Goal: Contribute content

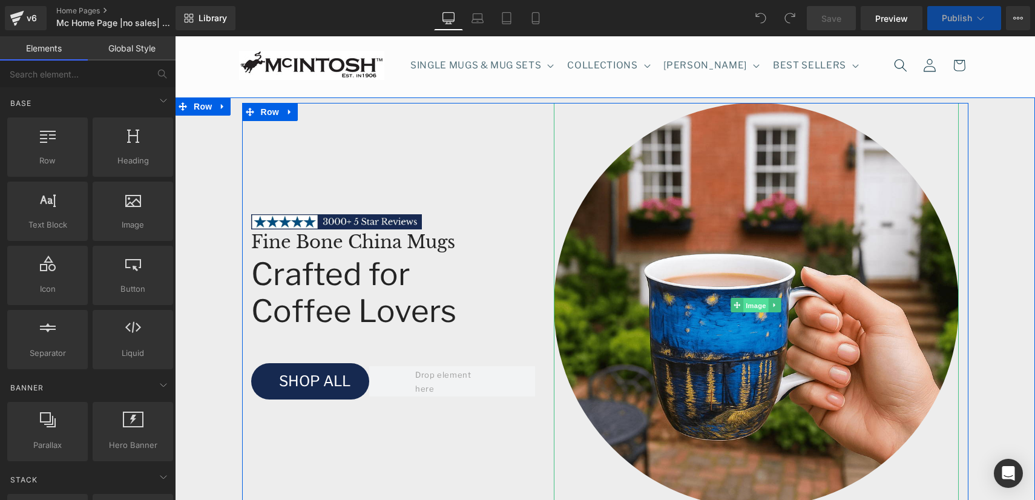
drag, startPoint x: 747, startPoint y: 304, endPoint x: 562, endPoint y: 277, distance: 187.3
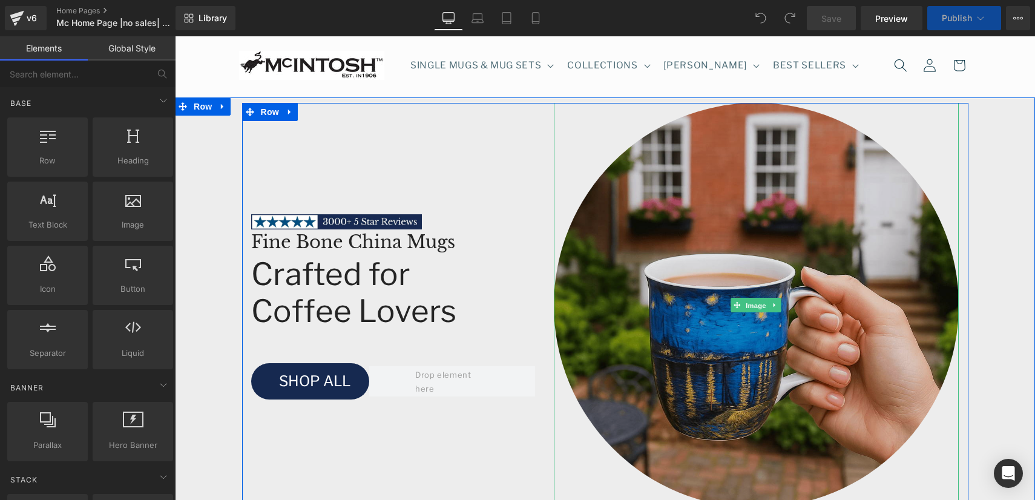
click at [747, 304] on span "Image" at bounding box center [756, 305] width 25 height 15
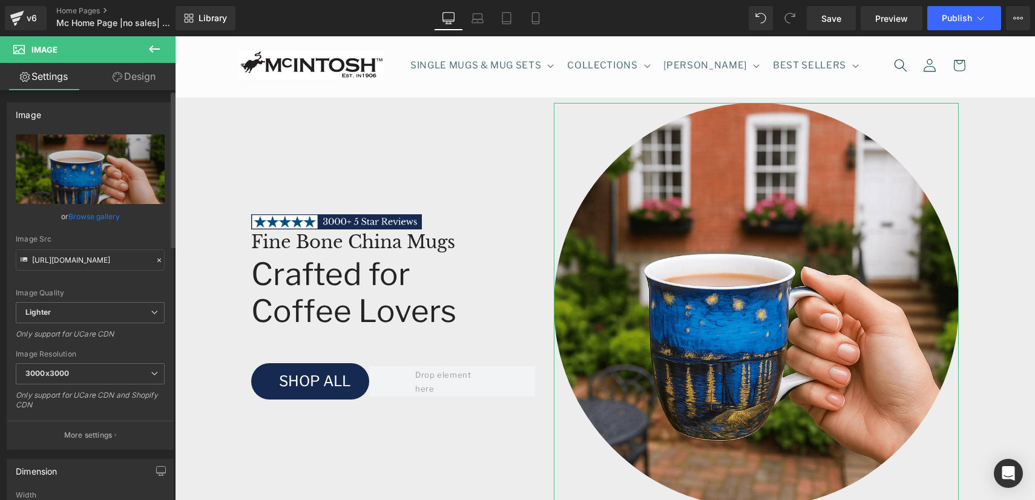
click at [90, 220] on link "Browse gallery" at bounding box center [93, 216] width 51 height 21
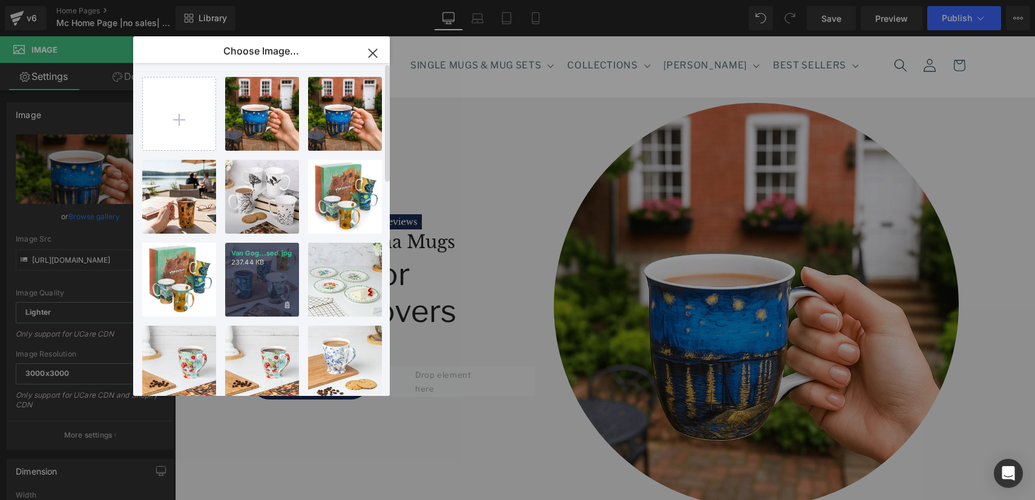
click at [234, 286] on div "Van Gog...sed.jpg 237.44 KB" at bounding box center [262, 280] width 74 height 74
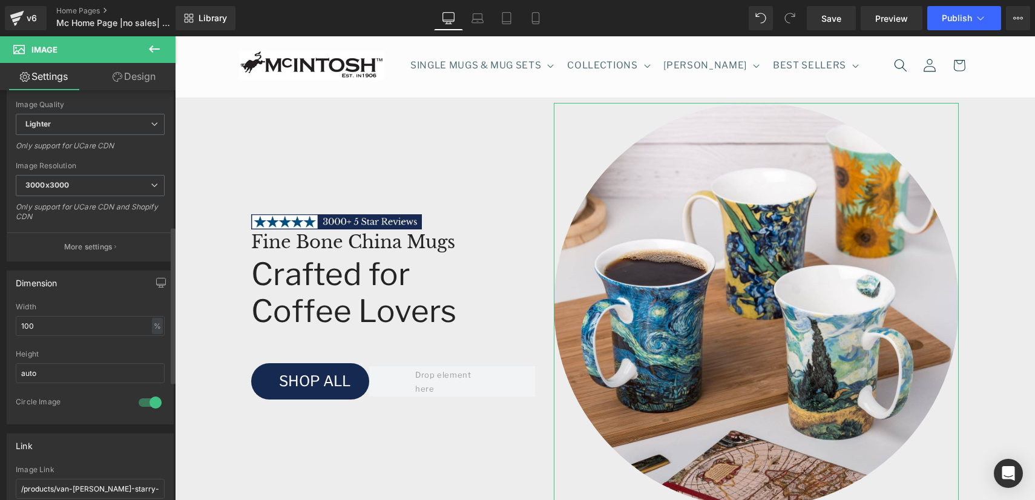
scroll to position [355, 0]
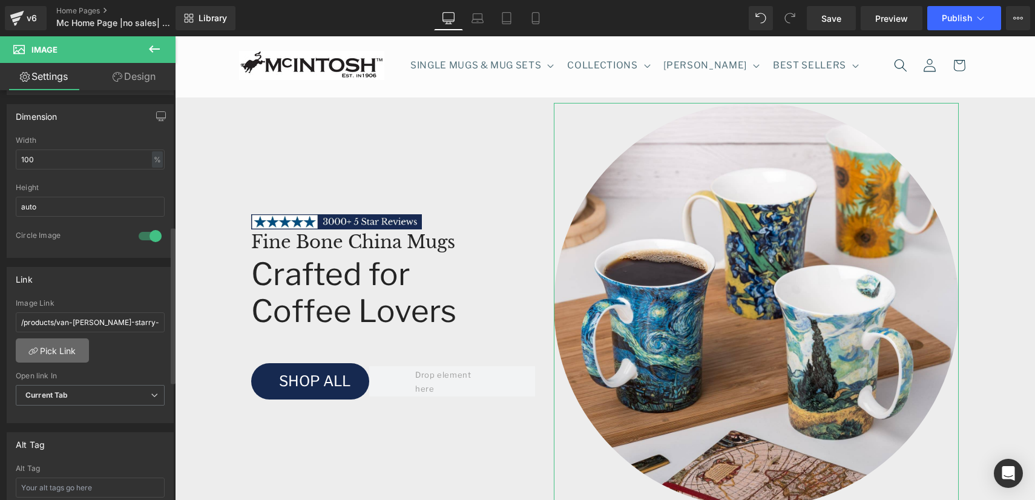
click at [60, 350] on link "Pick Link" at bounding box center [52, 350] width 73 height 24
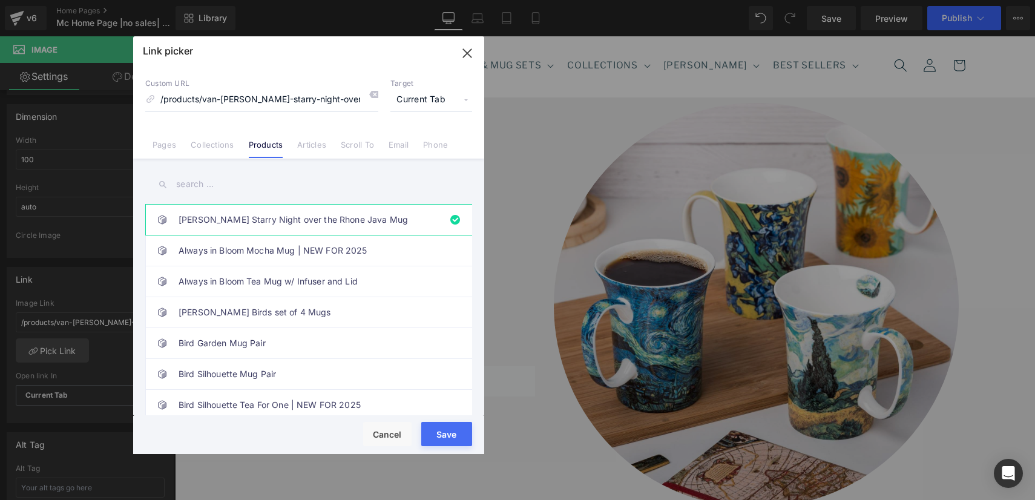
click at [186, 184] on input "text" at bounding box center [308, 184] width 327 height 27
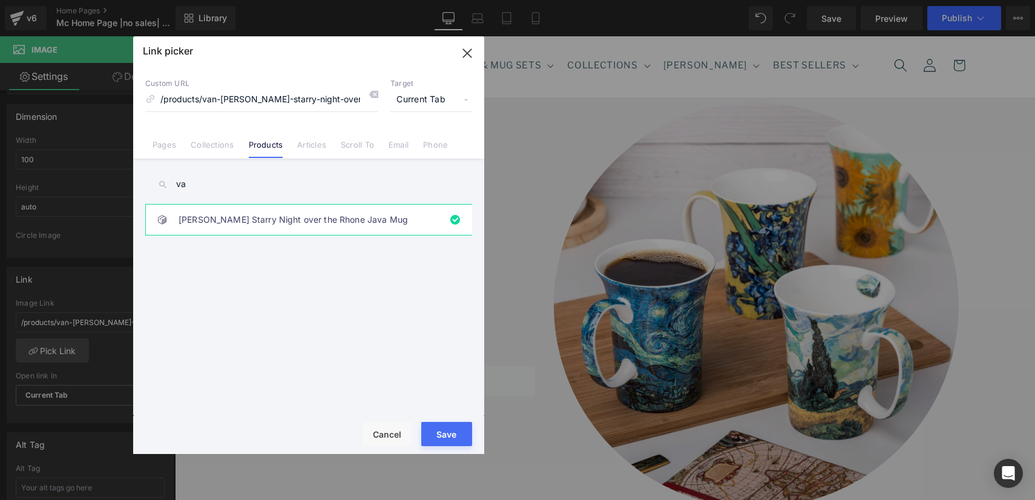
type input "v"
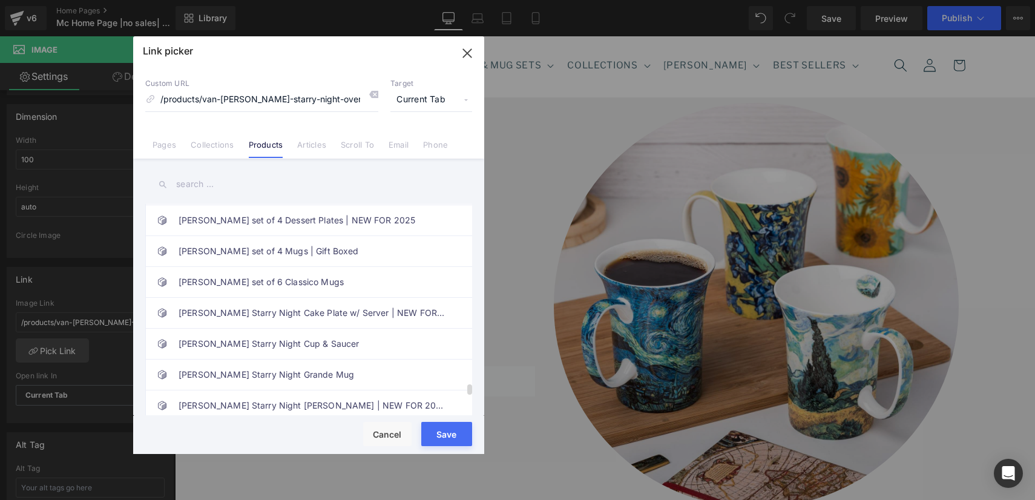
scroll to position [3621, 0]
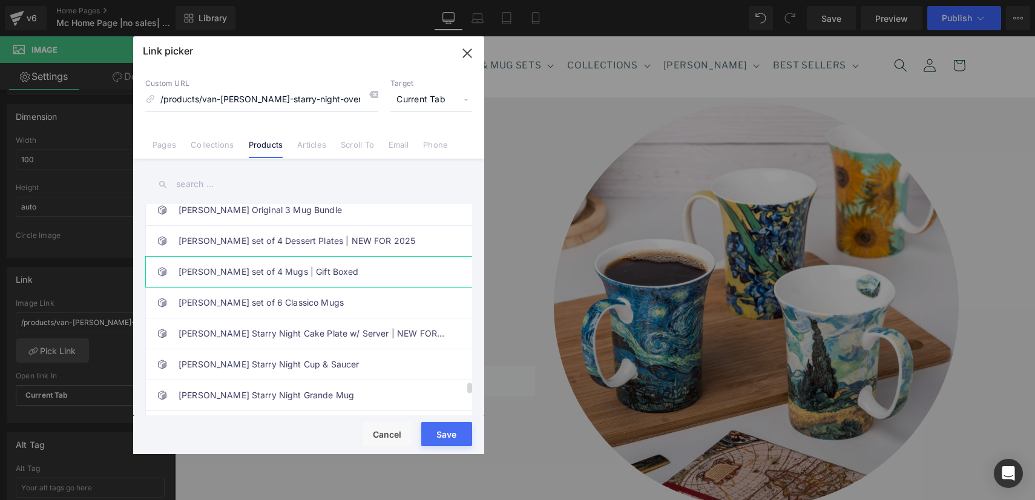
click at [258, 274] on link "[PERSON_NAME] set of 4 Mugs | Gift Boxed" at bounding box center [312, 272] width 266 height 30
click at [444, 436] on button "Save" at bounding box center [446, 434] width 51 height 24
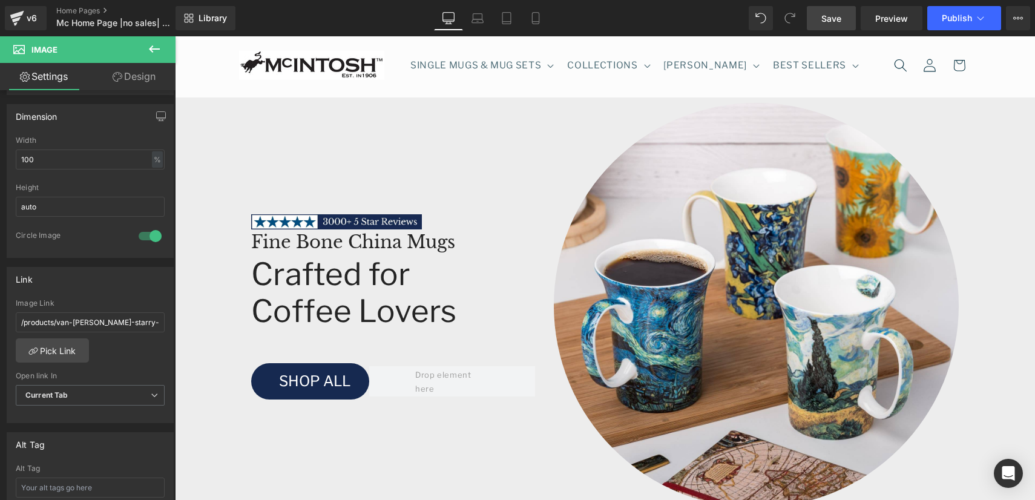
click at [844, 17] on link "Save" at bounding box center [831, 18] width 49 height 24
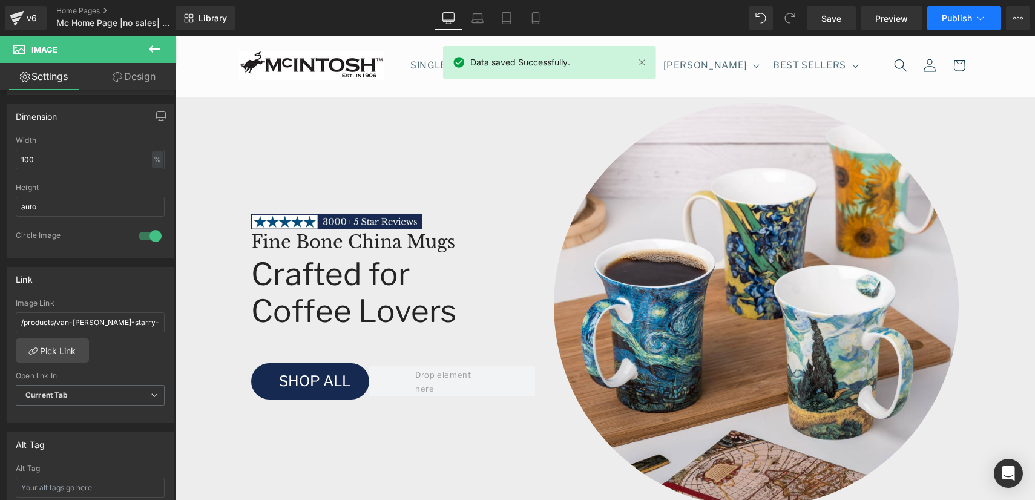
click at [950, 26] on button "Publish" at bounding box center [964, 18] width 74 height 24
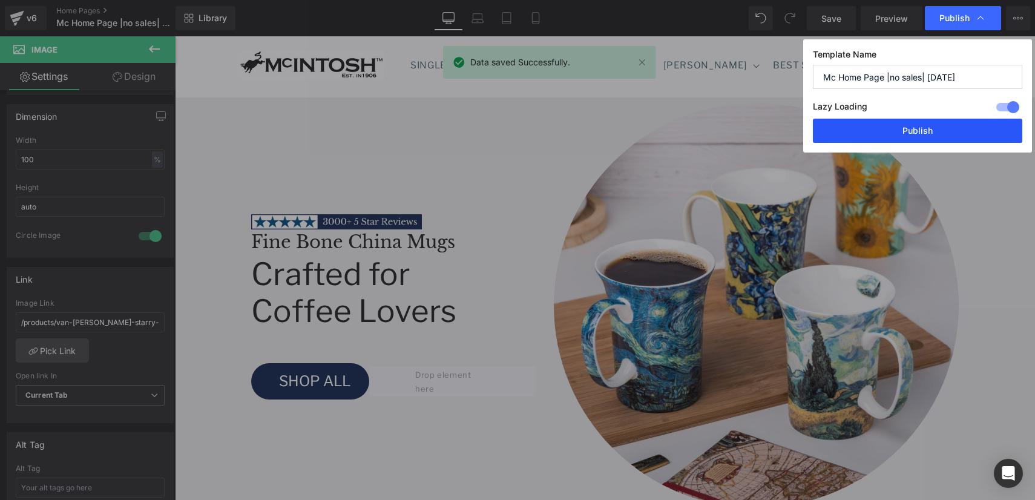
click at [934, 138] on button "Publish" at bounding box center [917, 131] width 209 height 24
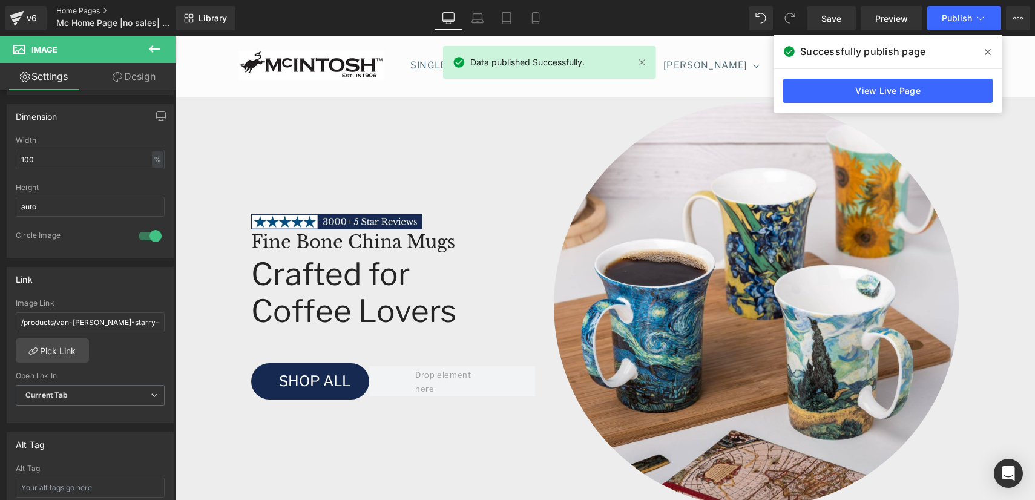
click at [82, 9] on link "Home Pages" at bounding box center [125, 11] width 139 height 10
